Goal: Task Accomplishment & Management: Use online tool/utility

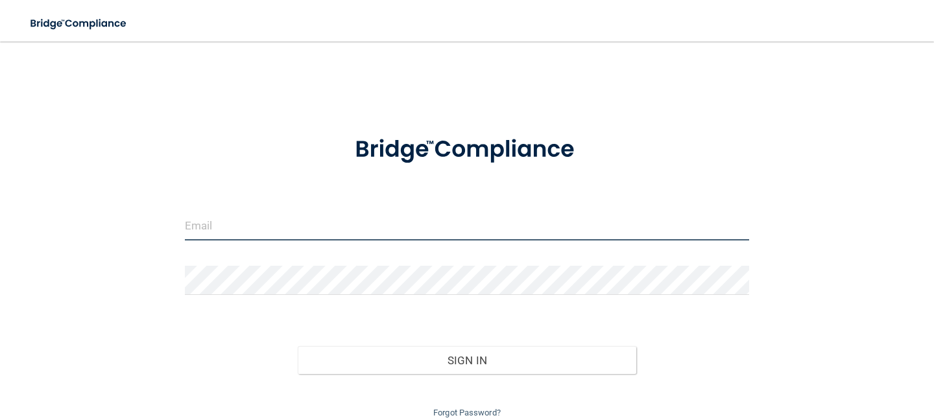
click at [283, 221] on input "email" at bounding box center [467, 226] width 565 height 29
type input "[EMAIL_ADDRESS][DOMAIN_NAME]"
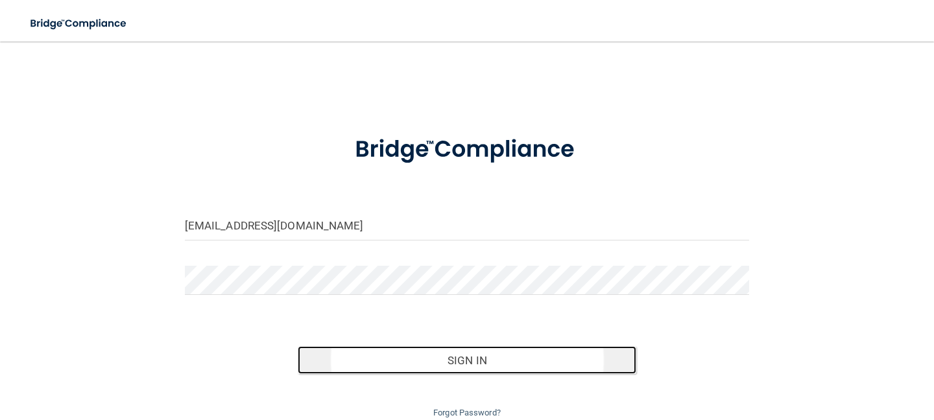
click at [405, 356] on button "Sign In" at bounding box center [467, 361] width 339 height 29
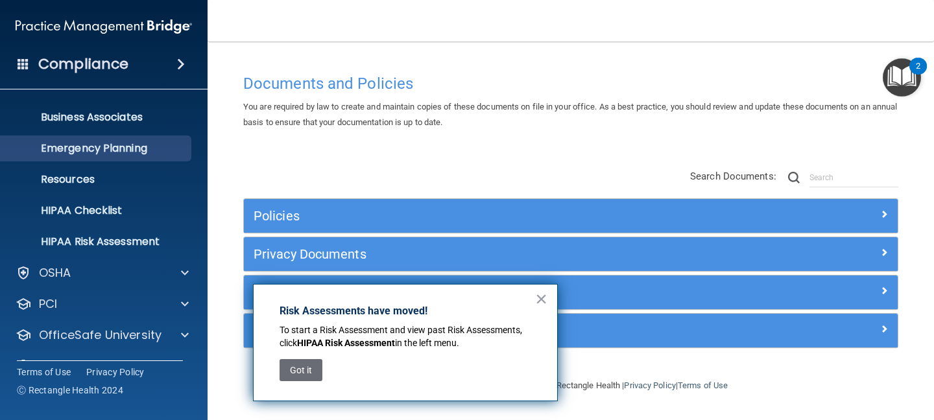
scroll to position [117, 0]
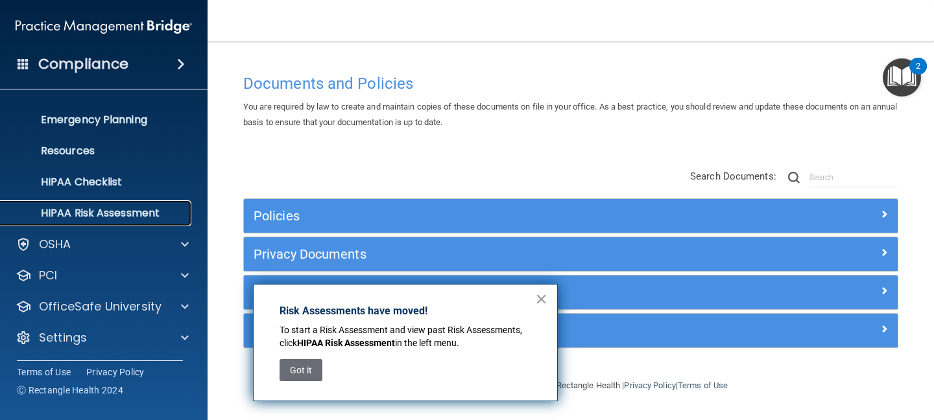
click at [139, 210] on p "HIPAA Risk Assessment" at bounding box center [96, 213] width 177 height 13
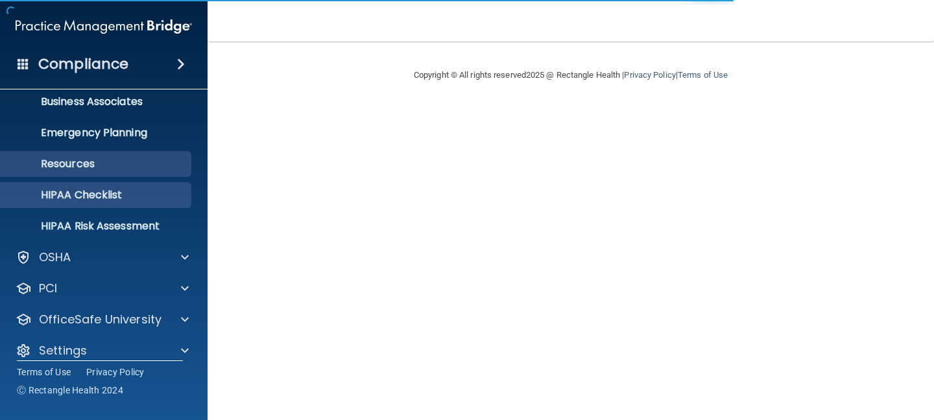
scroll to position [105, 0]
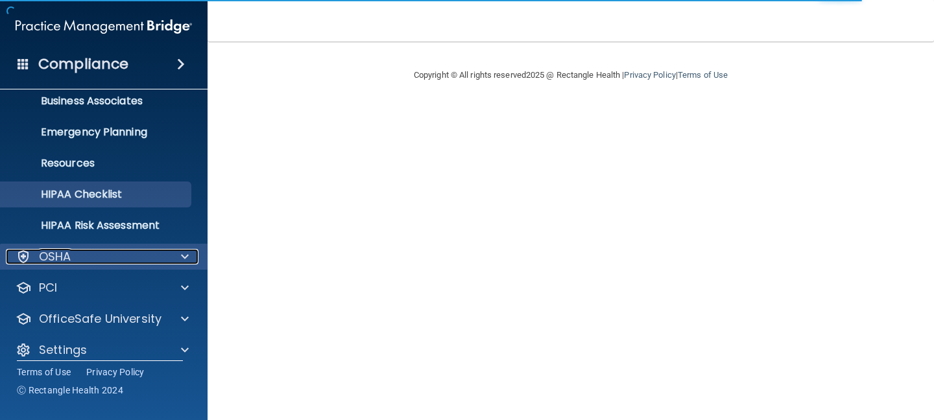
click at [152, 253] on div "OSHA" at bounding box center [86, 257] width 161 height 16
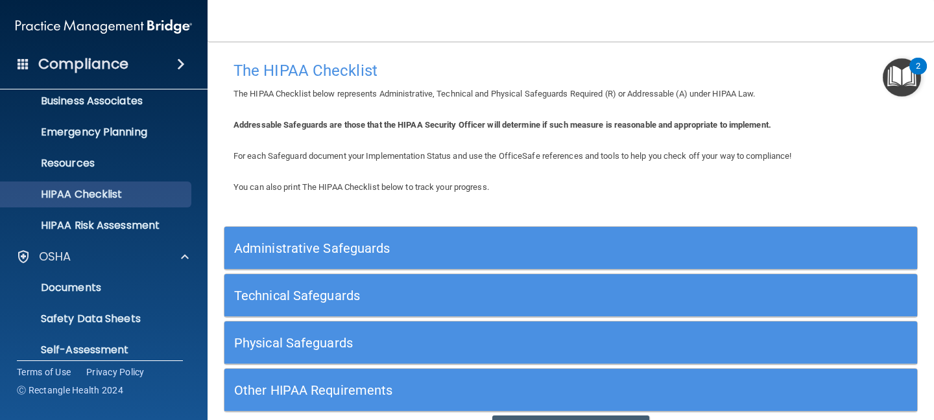
click at [906, 82] on img "Open Resource Center, 2 new notifications" at bounding box center [902, 77] width 38 height 38
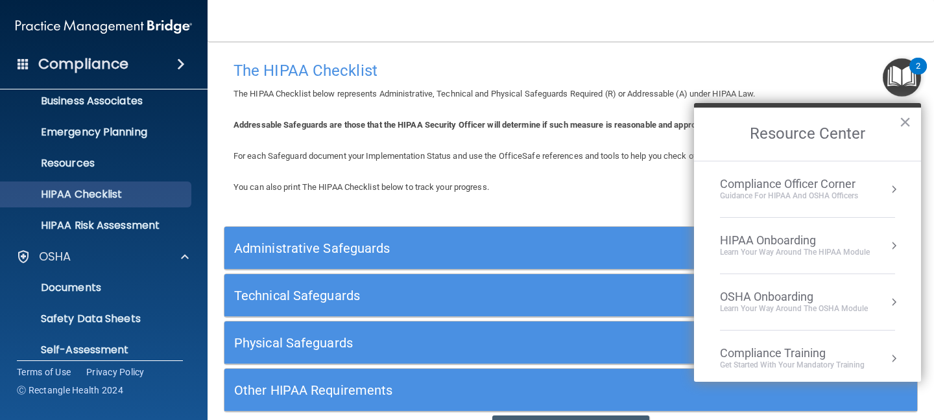
scroll to position [71, 0]
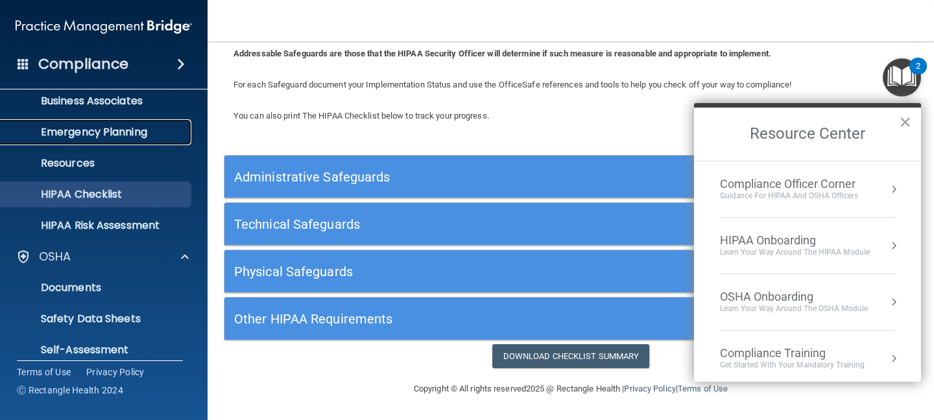
click at [154, 132] on p "Emergency Planning" at bounding box center [96, 132] width 177 height 13
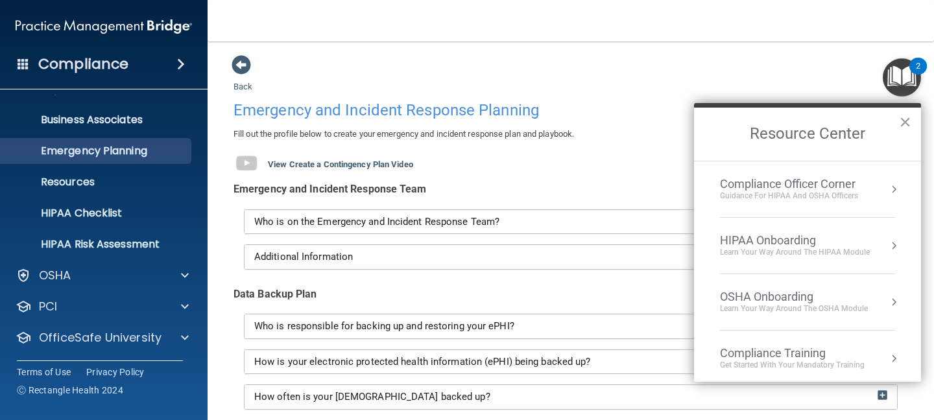
click at [164, 72] on div "Compliance" at bounding box center [104, 64] width 208 height 29
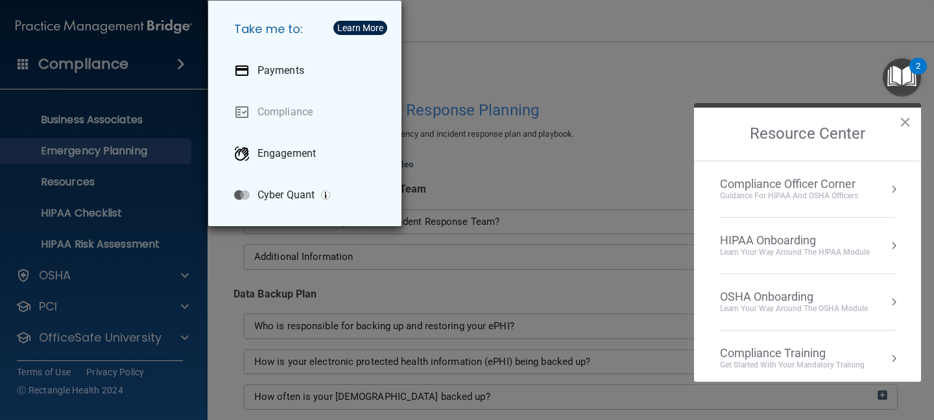
click at [906, 120] on button "×" at bounding box center [905, 122] width 12 height 21
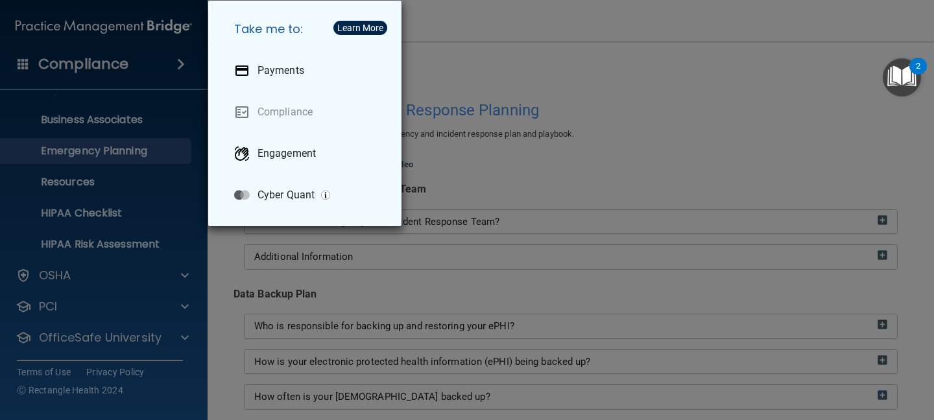
click at [927, 50] on div "Take me to: Payments Compliance Engagement Cyber Quant" at bounding box center [467, 210] width 934 height 420
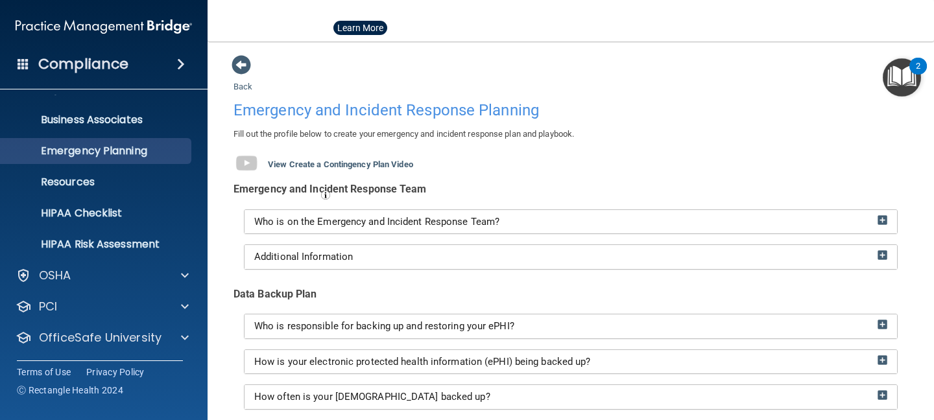
click at [921, 68] on div "2" at bounding box center [919, 66] width 18 height 17
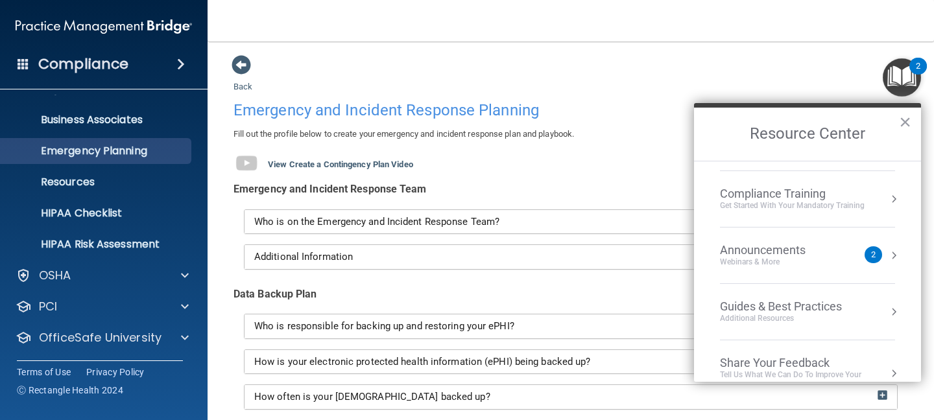
scroll to position [186, 0]
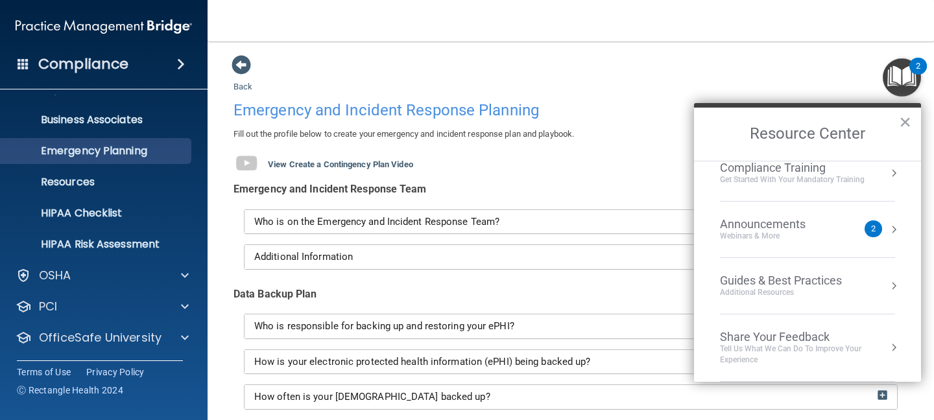
click at [788, 226] on div "Announcements" at bounding box center [776, 224] width 112 height 14
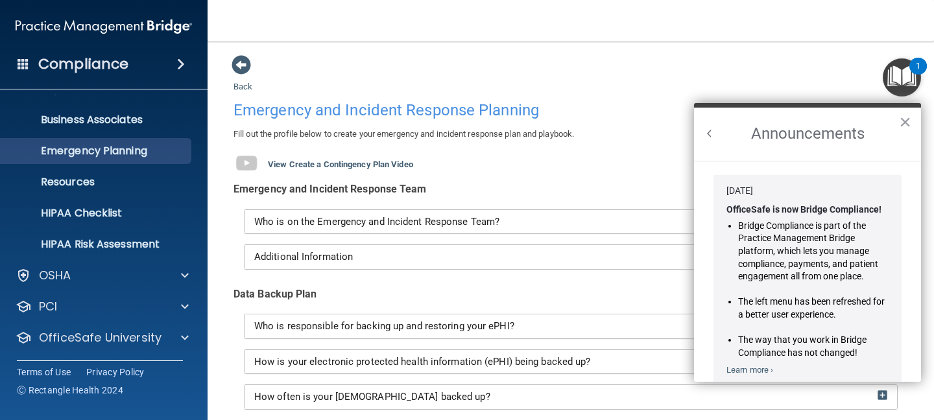
scroll to position [201, 0]
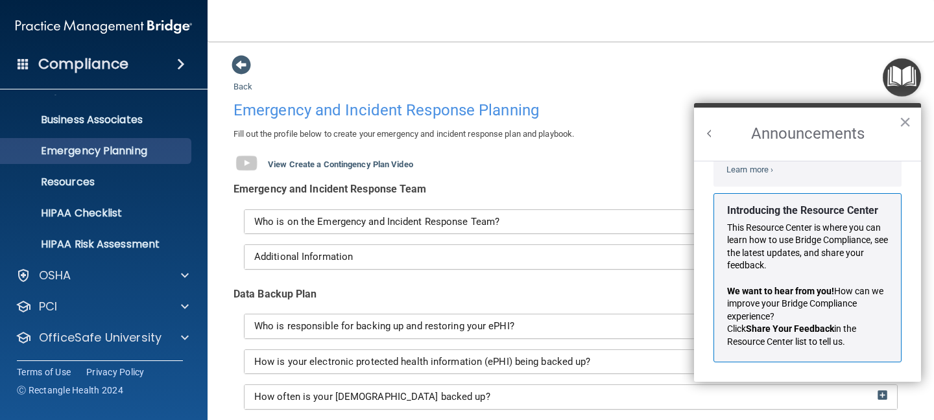
click at [647, 156] on div "Fill out the profile below to create your emergency and incident response plan …" at bounding box center [571, 153] width 694 height 53
click at [901, 127] on button "×" at bounding box center [905, 122] width 12 height 21
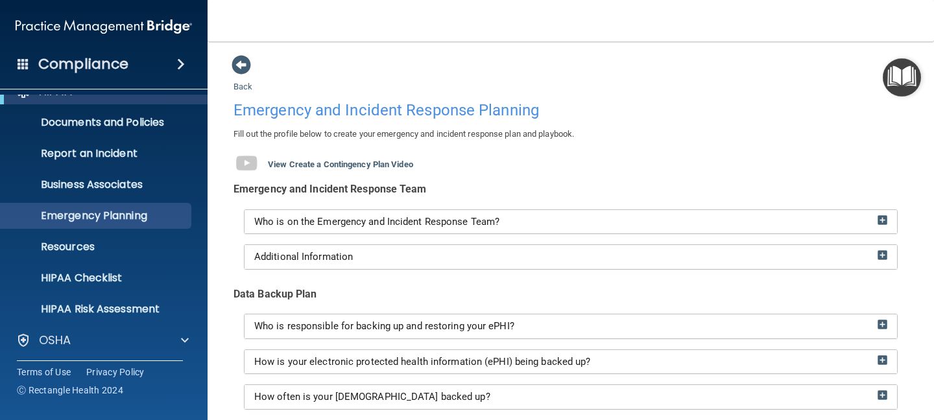
scroll to position [0, 0]
